Goal: Task Accomplishment & Management: Manage account settings

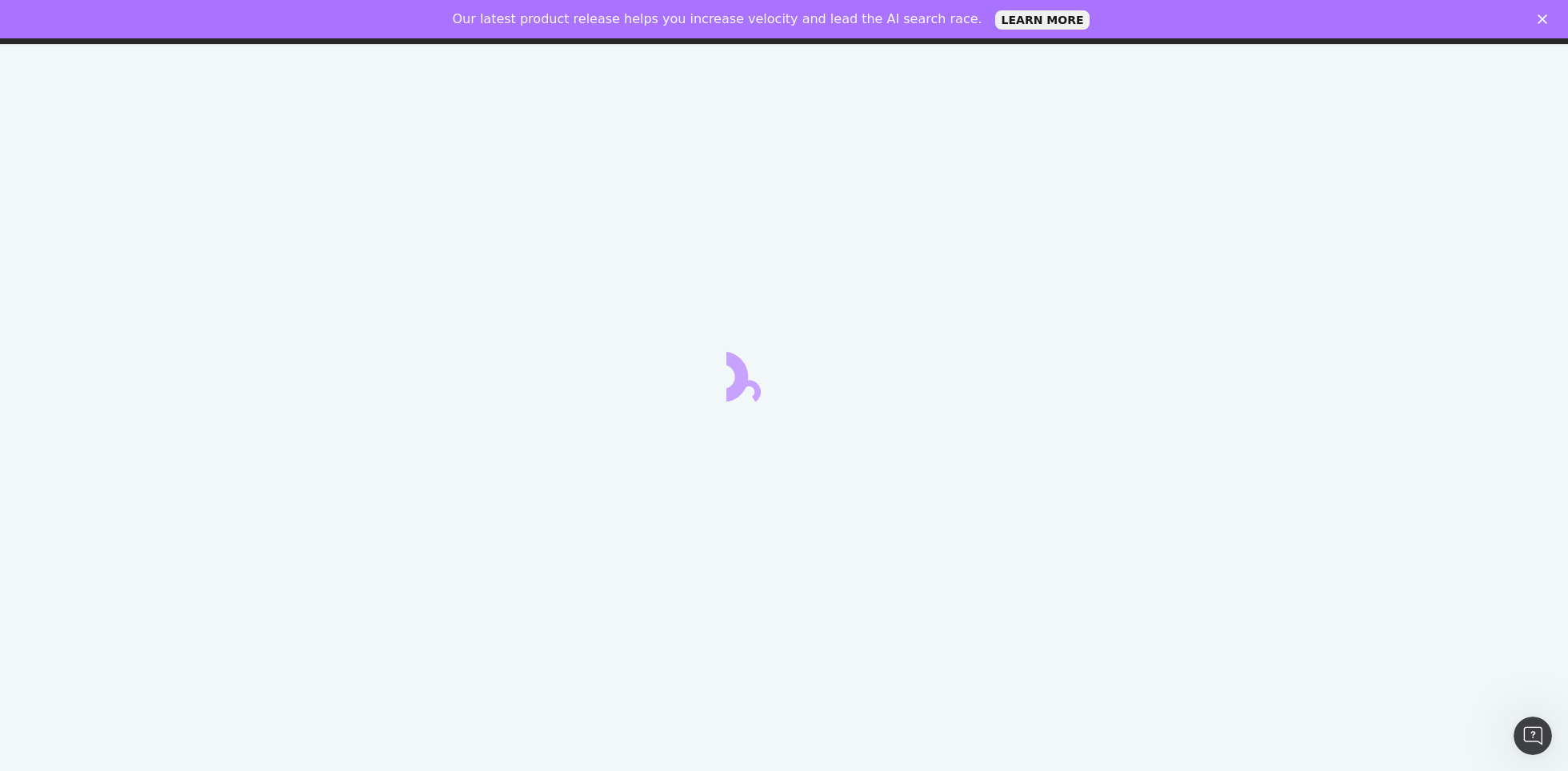
click at [1537, 21] on icon "Close" at bounding box center [1542, 19] width 9 height 9
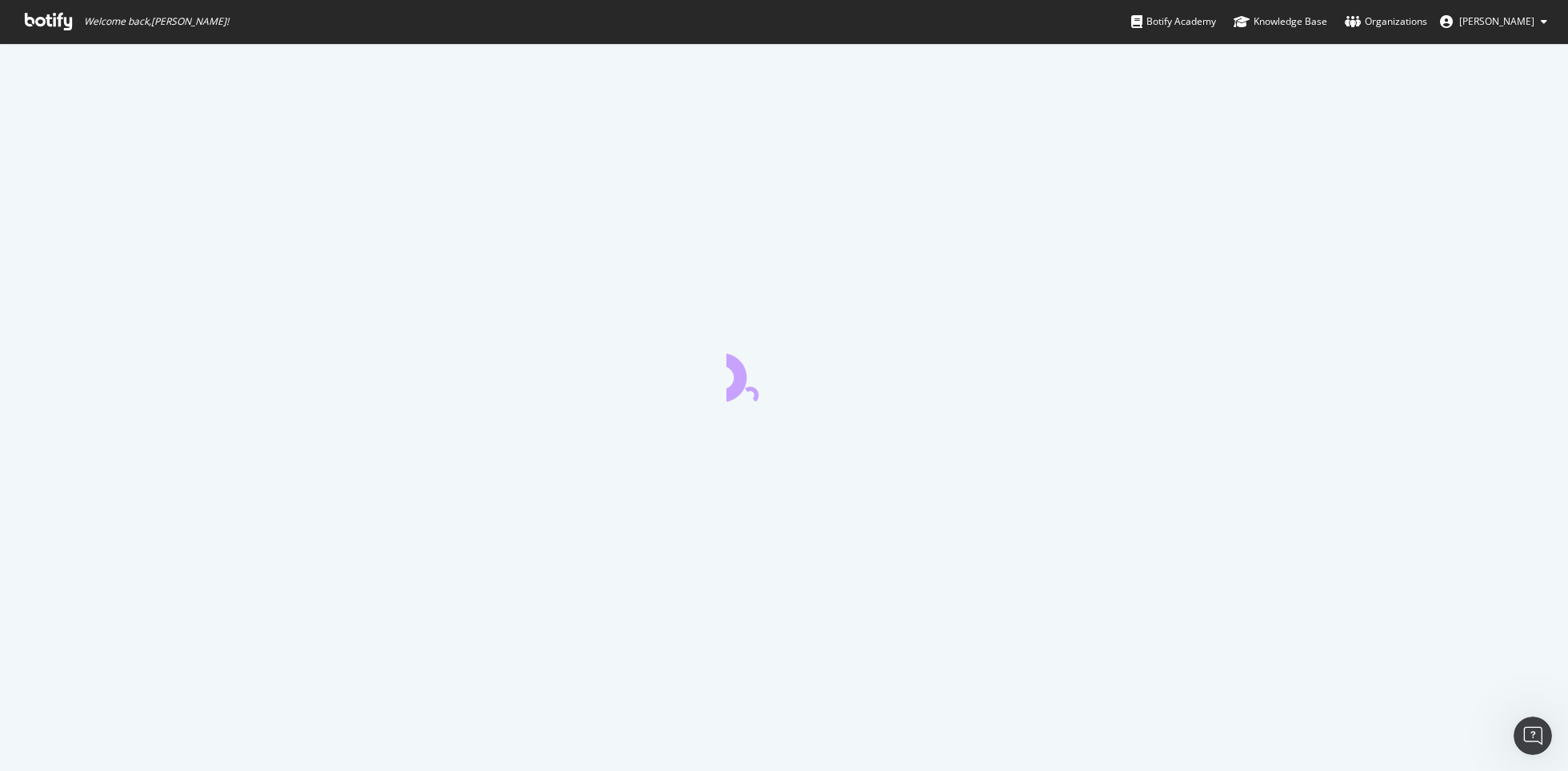
click at [1495, 26] on span "Kathy Reyes" at bounding box center [1496, 21] width 76 height 13
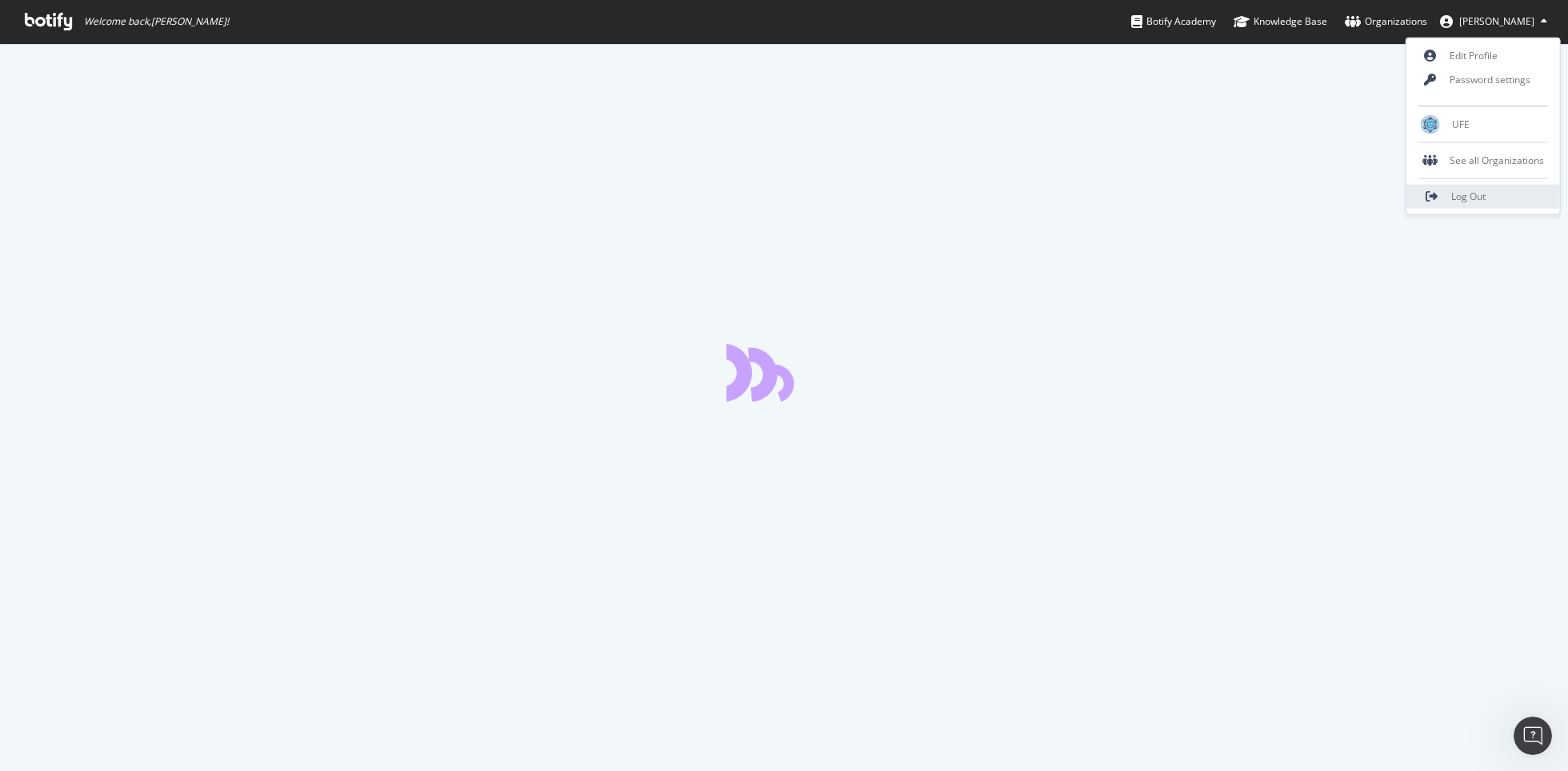
click at [1462, 192] on span "Log Out" at bounding box center [1468, 197] width 34 height 13
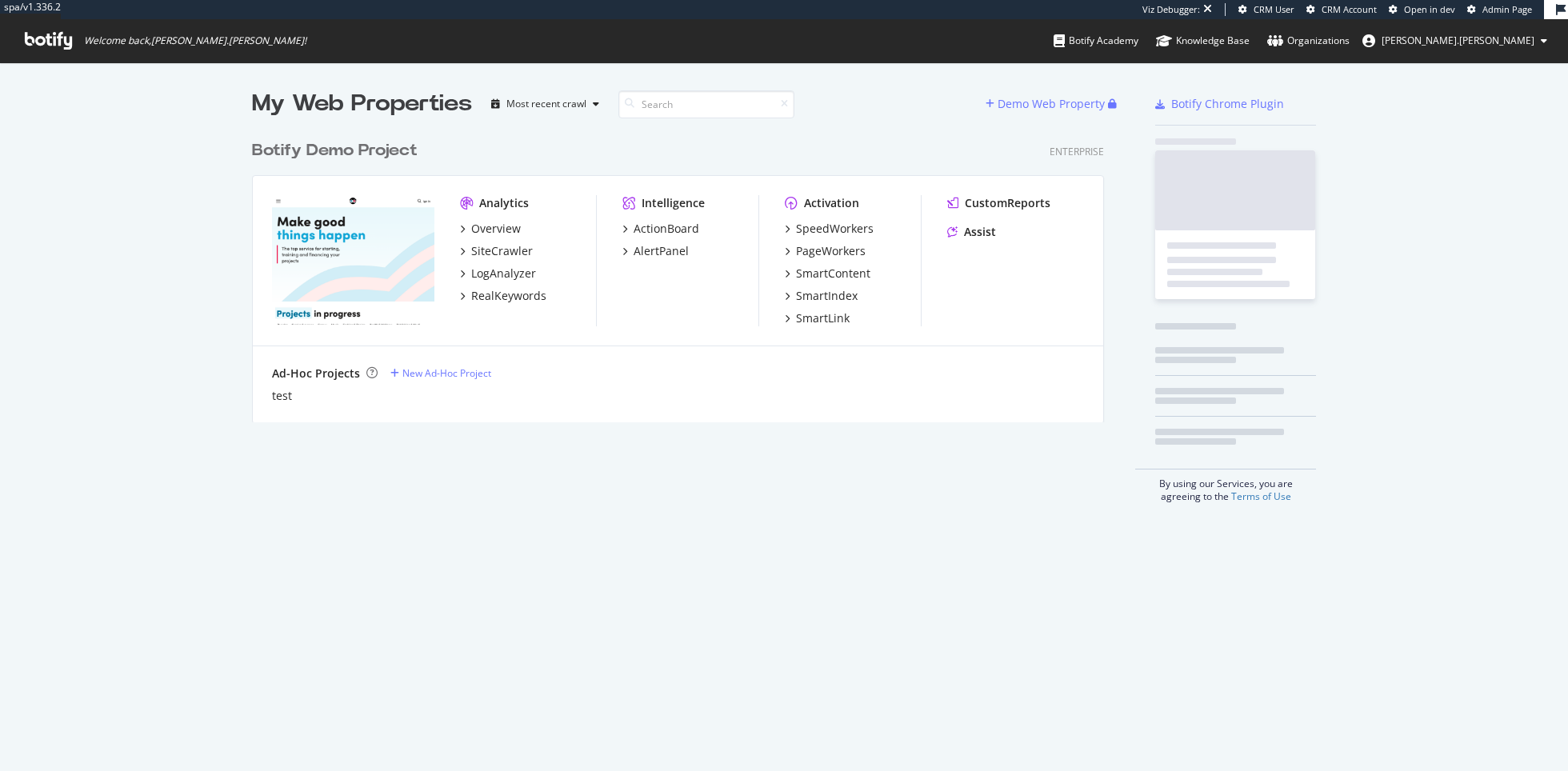
scroll to position [301, 865]
